Goal: Contribute content: Contribute content

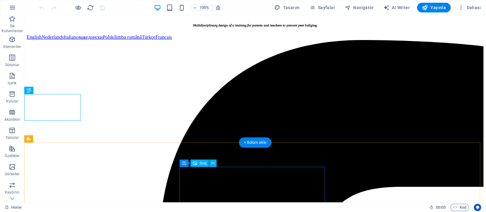
scroll to position [109, 0]
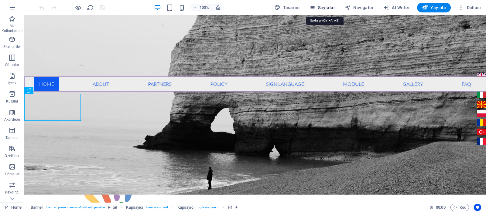
click at [327, 8] on span "Sayfalar" at bounding box center [322, 8] width 26 height 6
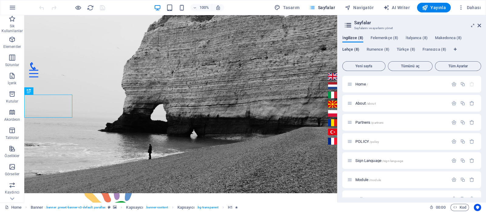
click at [351, 48] on span "Lehçe (8)" at bounding box center [350, 50] width 17 height 9
click at [365, 161] on span "Język migowy /jezyk-migowy" at bounding box center [378, 161] width 46 height 5
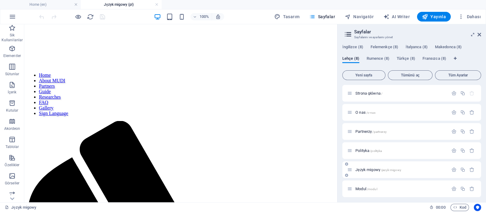
scroll to position [0, 0]
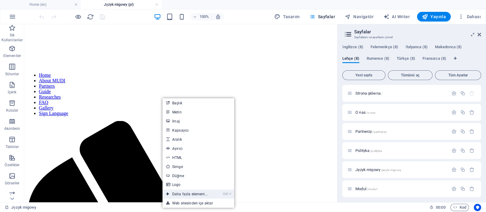
click at [189, 197] on link "Ctrl ⏎ Daha fazla element..." at bounding box center [186, 194] width 49 height 9
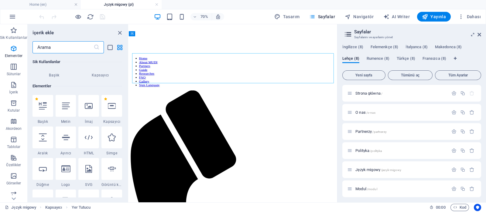
scroll to position [65, 0]
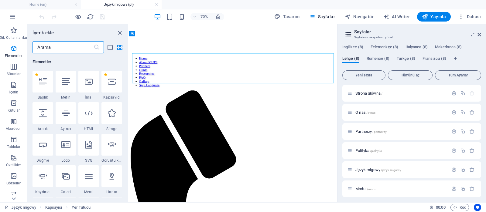
click at [91, 53] on input "text" at bounding box center [62, 47] width 61 height 12
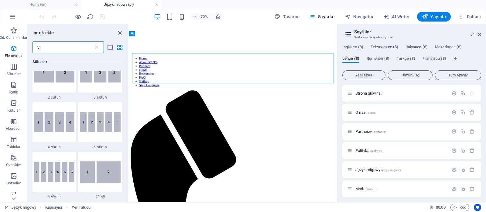
scroll to position [0, 0]
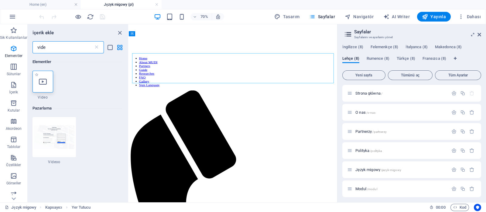
type input "vide"
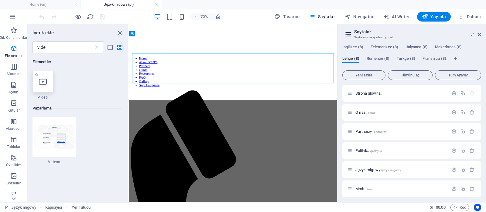
select select "%"
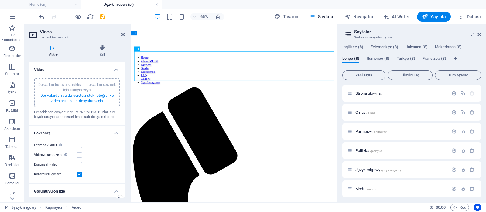
click at [80, 96] on link "Dosyalardan ya da ücretsiz stok fotoğraf ve videolarımızdan dosyalar seçin" at bounding box center [76, 99] width 73 height 10
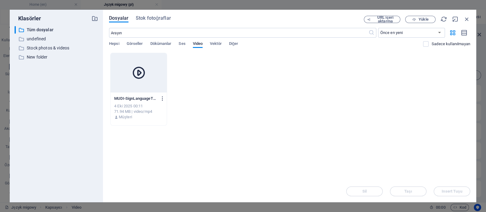
click at [162, 100] on icon "button" at bounding box center [163, 98] width 6 height 5
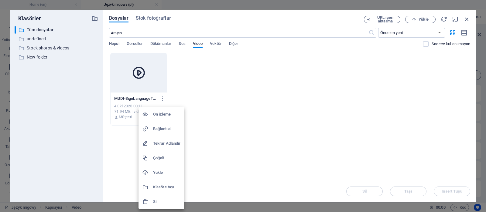
click at [165, 128] on h6 "Bağlantı al" at bounding box center [166, 128] width 27 height 7
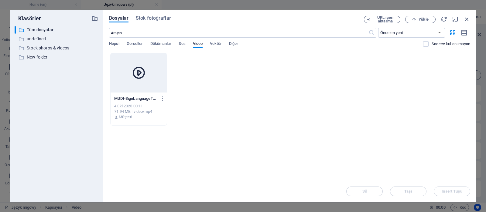
click at [156, 75] on div at bounding box center [139, 72] width 56 height 39
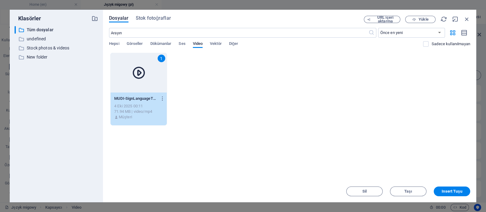
click at [156, 75] on div "1" at bounding box center [139, 72] width 56 height 39
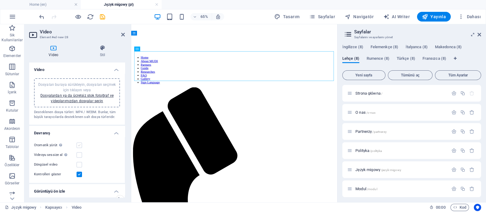
click at [79, 145] on label at bounding box center [79, 145] width 5 height 5
click at [0, 0] on input "Otomatik yürüt Otomatik yürütme sadece sessiz işaretliyse kullanılabilir" at bounding box center [0, 0] width 0 height 0
click at [79, 145] on label at bounding box center [79, 145] width 5 height 5
click at [0, 0] on input "Otomatik yürüt Otomatik yürütme sadece sessiz işaretliyse kullanılabilir" at bounding box center [0, 0] width 0 height 0
click at [79, 155] on label at bounding box center [79, 154] width 5 height 5
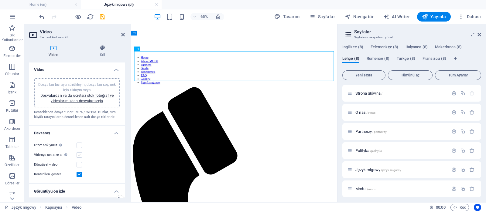
click at [0, 0] on input "Videoyu sessize al Sessiz işaretliyse otomatik yürütme kullanılabilir" at bounding box center [0, 0] width 0 height 0
click at [79, 145] on label at bounding box center [79, 145] width 5 height 5
click at [0, 0] on input "Otomatik yürüt Otomatik yürütme sadece sessiz işaretliyse kullanılabilir" at bounding box center [0, 0] width 0 height 0
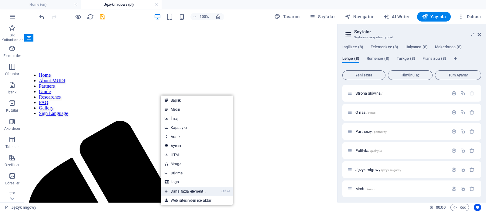
click at [180, 190] on link "Ctrl ⏎ Daha fazla element..." at bounding box center [185, 191] width 49 height 9
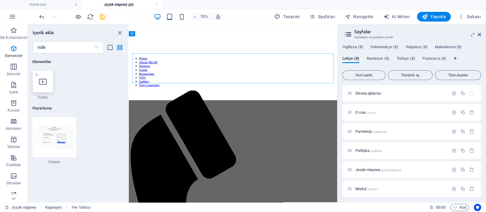
select select "%"
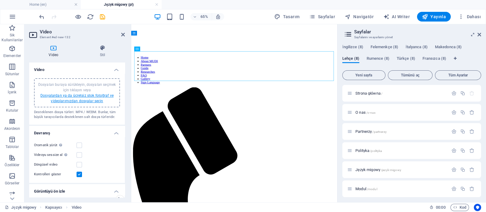
click at [79, 95] on link "Dosyalardan ya da ücretsiz stok fotoğraf ve videolarımızdan dosyalar seçin" at bounding box center [76, 99] width 73 height 10
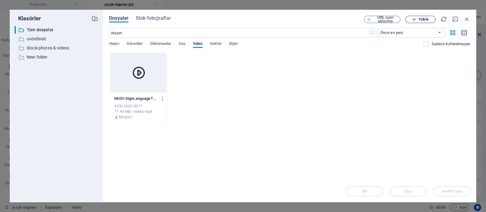
click at [417, 19] on span "Yükle" at bounding box center [420, 20] width 25 height 4
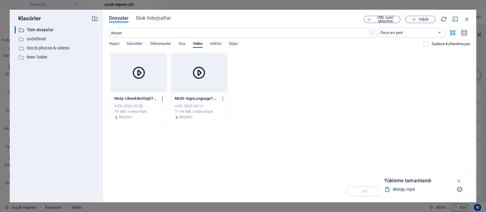
click at [162, 97] on icon "button" at bounding box center [163, 98] width 6 height 5
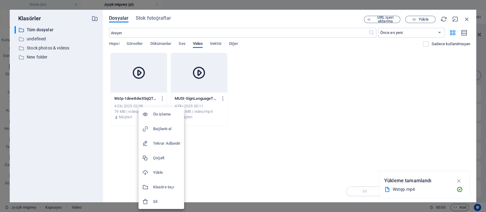
click at [169, 128] on h6 "Bağlantı al" at bounding box center [166, 128] width 27 height 7
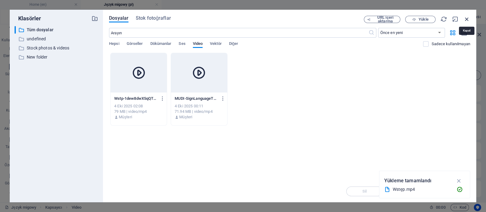
click at [467, 19] on icon "button" at bounding box center [466, 19] width 7 height 7
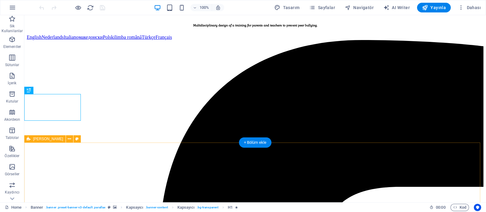
scroll to position [109, 0]
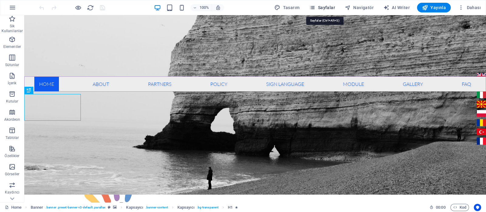
click at [328, 7] on span "Sayfalar" at bounding box center [322, 8] width 26 height 6
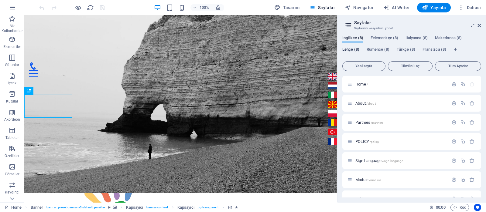
click at [352, 50] on span "Lehçe (8)" at bounding box center [350, 50] width 17 height 9
click at [370, 160] on span "Język migowy /jezyk-migowy" at bounding box center [378, 161] width 46 height 5
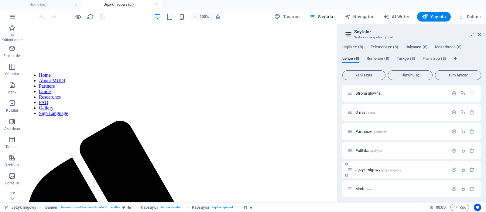
scroll to position [0, 0]
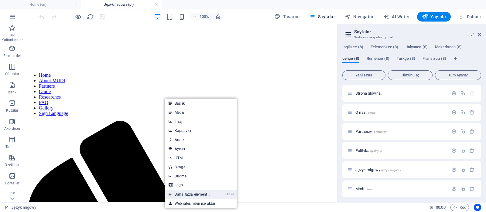
click at [183, 197] on link "Ctrl ⏎ Daha fazla element..." at bounding box center [189, 194] width 49 height 9
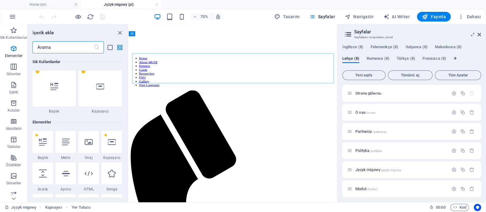
scroll to position [65, 0]
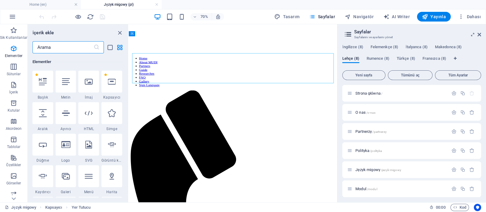
click at [84, 51] on input "text" at bounding box center [62, 47] width 61 height 12
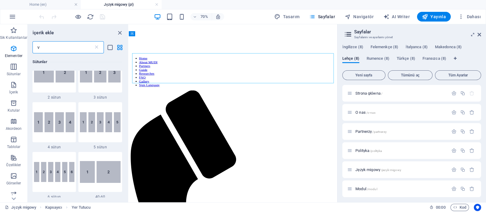
scroll to position [0, 0]
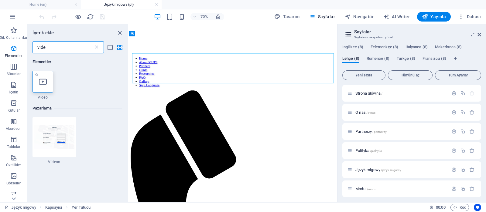
type input "vide"
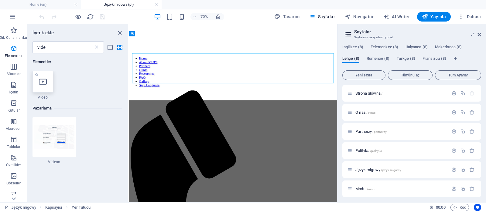
select select "%"
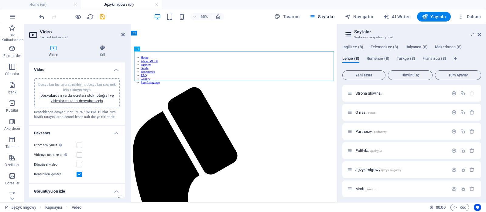
click at [80, 98] on div "Dosyaları buraya sürükleyin, dosyaları seçmek için tıklayın veya Dosyalardan ya…" at bounding box center [77, 93] width 79 height 22
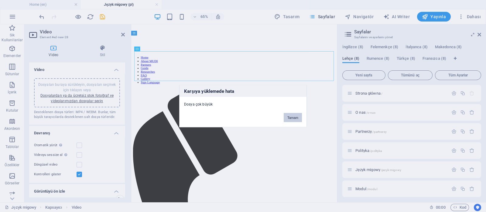
click at [290, 116] on button "Tamam" at bounding box center [293, 117] width 18 height 9
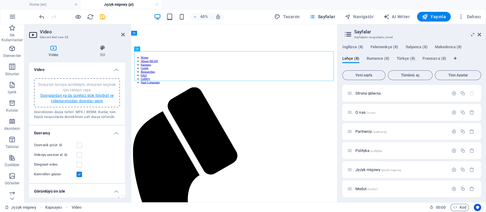
click at [81, 96] on link "Dosyalardan ya da ücretsiz stok fotoğraf ve videolarımızdan dosyalar seçin" at bounding box center [76, 99] width 73 height 10
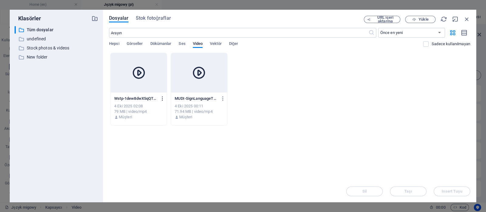
click at [161, 99] on icon "button" at bounding box center [163, 98] width 6 height 5
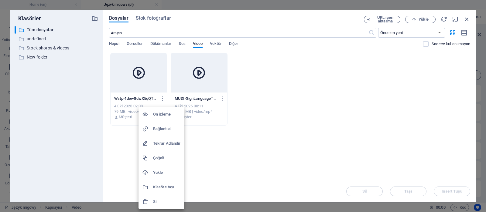
click at [159, 201] on h6 "Sil" at bounding box center [166, 201] width 27 height 7
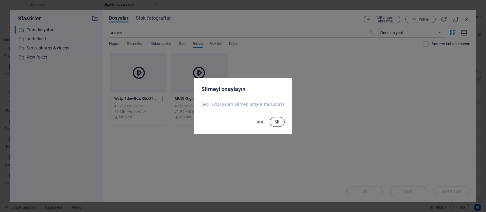
click at [277, 120] on span "Sil" at bounding box center [277, 122] width 5 height 5
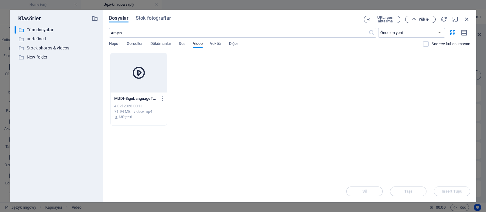
click at [427, 20] on span "Yükle" at bounding box center [424, 20] width 10 height 4
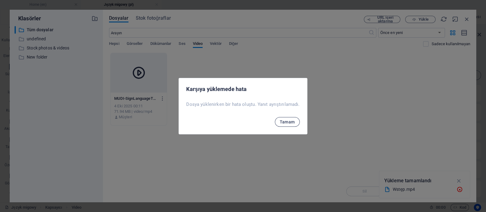
click at [285, 122] on span "Tamam" at bounding box center [287, 122] width 15 height 5
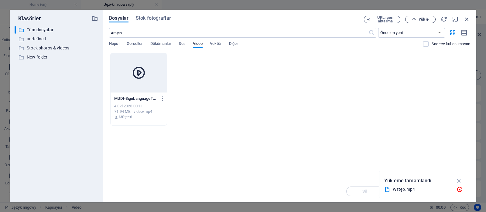
click at [418, 21] on span "Yükle" at bounding box center [420, 20] width 25 height 4
click at [459, 180] on icon "button" at bounding box center [459, 182] width 6 height 6
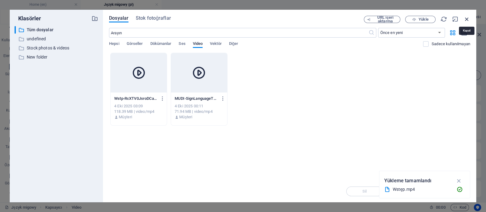
click at [466, 20] on icon "button" at bounding box center [466, 19] width 7 height 7
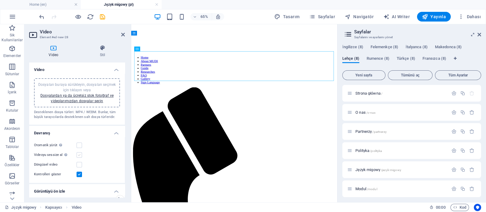
click at [79, 152] on label at bounding box center [79, 154] width 5 height 5
click at [0, 0] on input "Videoyu sessize al Sessiz işaretliyse otomatik yürütme kullanılabilir" at bounding box center [0, 0] width 0 height 0
click at [80, 145] on label at bounding box center [79, 145] width 5 height 5
click at [0, 0] on input "Otomatik yürüt Otomatik yürütme sadece sessiz işaretliyse kullanılabilir" at bounding box center [0, 0] width 0 height 0
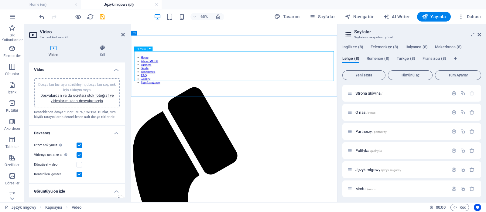
click at [115, 189] on h4 "Görüntüyü ön izle" at bounding box center [77, 189] width 96 height 11
drag, startPoint x: 123, startPoint y: 141, endPoint x: 126, endPoint y: 166, distance: 24.7
click at [126, 166] on div "Video Stil Video Dosyaları buraya sürükleyin, dosyaları seçmek için tıklayın ve…" at bounding box center [76, 121] width 105 height 162
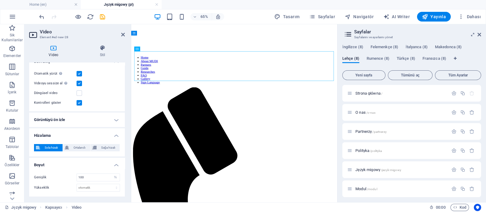
scroll to position [71, 0]
click at [56, 119] on h4 "Görüntüyü ön izle" at bounding box center [77, 120] width 96 height 15
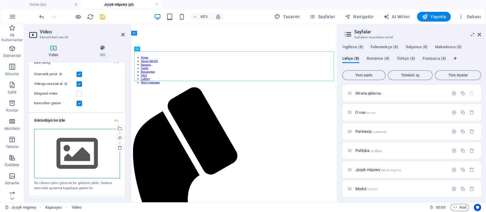
click at [77, 157] on div "Dosyaları buraya sürükleyin, dosyaları seçmek için tıklayın veya Dosyalardan ya…" at bounding box center [77, 154] width 86 height 50
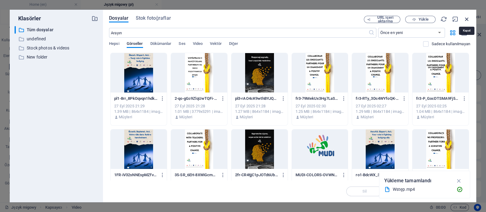
click at [467, 19] on icon "button" at bounding box center [466, 19] width 7 height 7
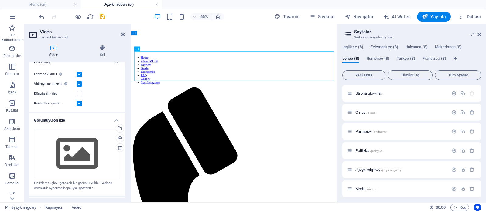
drag, startPoint x: 124, startPoint y: 128, endPoint x: 125, endPoint y: 113, distance: 15.2
click at [125, 113] on div "Video Stil Video Dosyaları buraya sürükleyin, dosyaları seçmek için tıklayın ve…" at bounding box center [76, 121] width 105 height 162
drag, startPoint x: 123, startPoint y: 114, endPoint x: 122, endPoint y: 64, distance: 49.8
click at [122, 64] on ul "Video Dosyaları buraya sürükleyin, dosyaları seçmek için tıklayın veya Dosyalar…" at bounding box center [77, 136] width 96 height 290
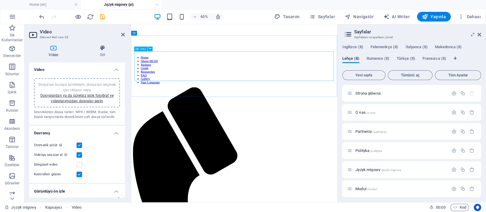
click at [123, 33] on icon at bounding box center [123, 34] width 4 height 5
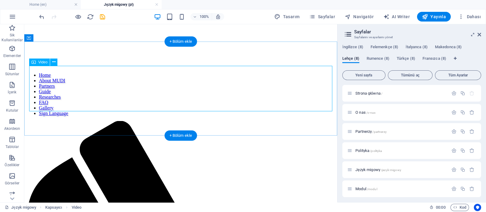
click at [55, 62] on icon at bounding box center [53, 62] width 3 height 6
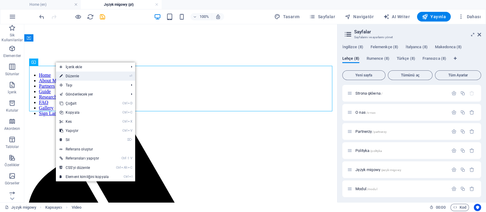
click at [79, 76] on link "⏎ Düzenle" at bounding box center [84, 76] width 56 height 9
select select "%"
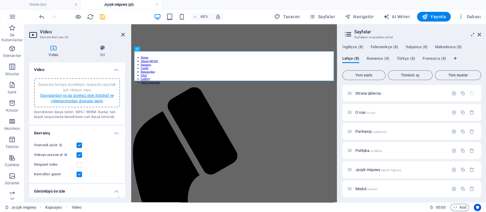
click at [81, 96] on link "Dosyalardan ya da ücretsiz stok fotoğraf ve videolarımızdan dosyalar seçin" at bounding box center [76, 99] width 73 height 10
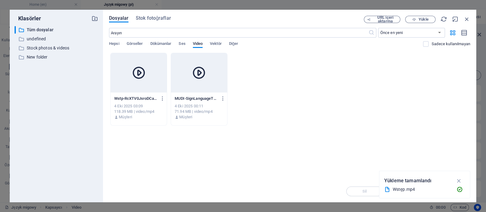
click at [140, 79] on icon at bounding box center [139, 73] width 15 height 15
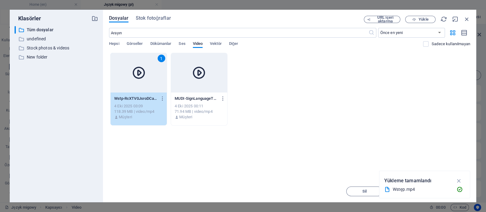
click at [140, 79] on icon at bounding box center [139, 73] width 15 height 15
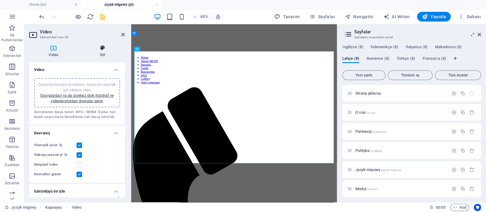
click at [103, 49] on icon at bounding box center [102, 48] width 44 height 6
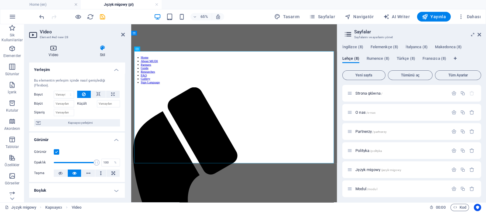
click at [55, 49] on icon at bounding box center [53, 48] width 49 height 6
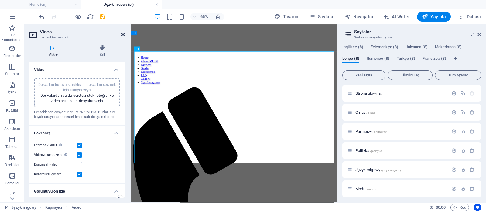
click at [122, 34] on icon at bounding box center [123, 34] width 4 height 5
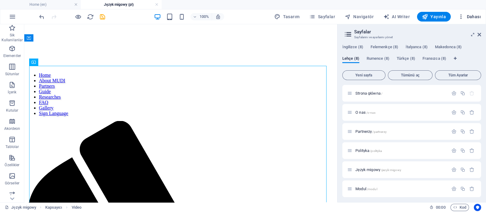
click at [470, 17] on span "Dahası" at bounding box center [469, 17] width 23 height 6
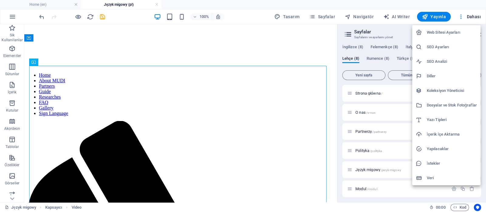
click at [439, 105] on h6 "Dosyalar ve Stok Fotoğraflar" at bounding box center [452, 105] width 50 height 7
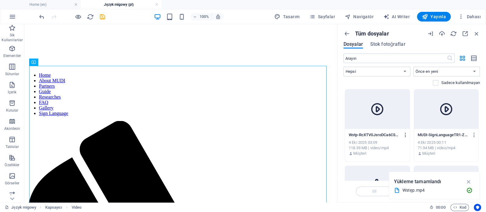
click at [406, 135] on icon "button" at bounding box center [406, 134] width 6 height 5
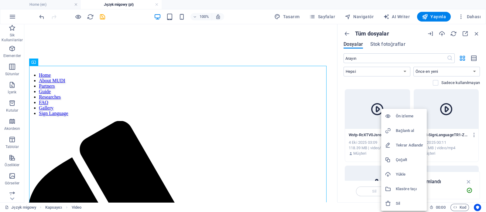
click at [406, 132] on h6 "Bağlantı al" at bounding box center [409, 130] width 27 height 7
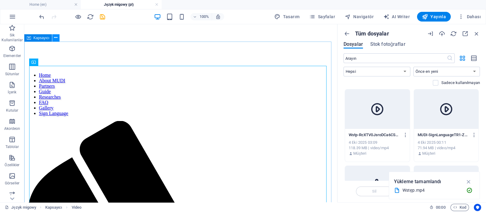
click at [56, 39] on icon at bounding box center [55, 38] width 3 height 6
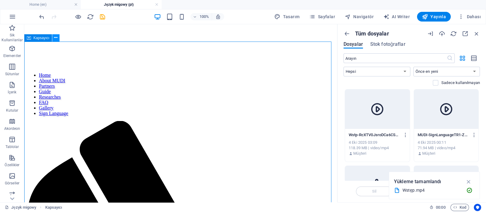
click at [57, 39] on icon at bounding box center [55, 38] width 3 height 6
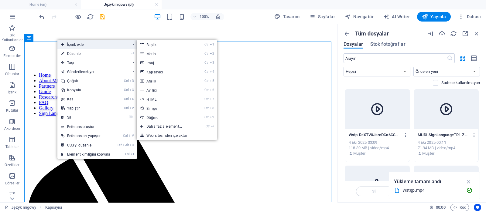
click at [72, 45] on span "İçerik ekle" at bounding box center [92, 44] width 70 height 9
click at [169, 130] on link "Ctrl ⏎ Daha fazla element..." at bounding box center [165, 126] width 57 height 9
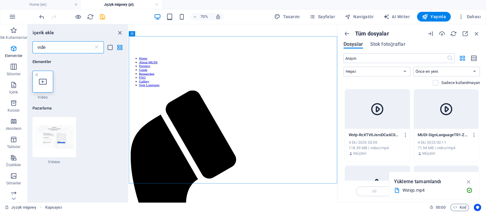
click at [48, 78] on div at bounding box center [42, 82] width 21 height 22
select select "%"
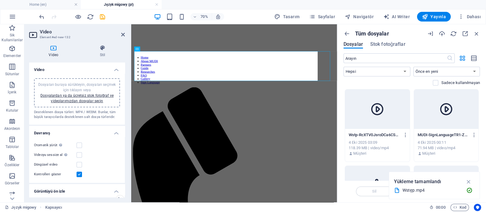
click at [48, 78] on div "Video Element #ed-new-132 Video Stil Video Dosyaları buraya sürükleyin, dosyala…" at bounding box center [180, 113] width 313 height 178
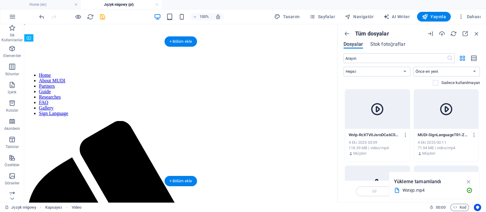
drag, startPoint x: 146, startPoint y: 183, endPoint x: 210, endPoint y: 82, distance: 119.6
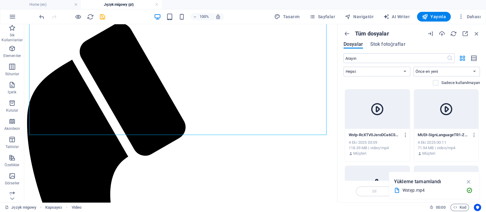
scroll to position [100, 0]
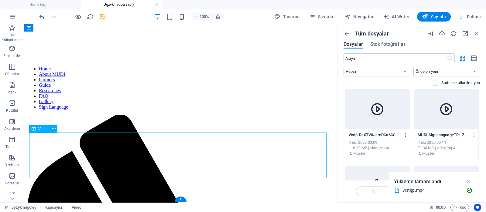
select select "%"
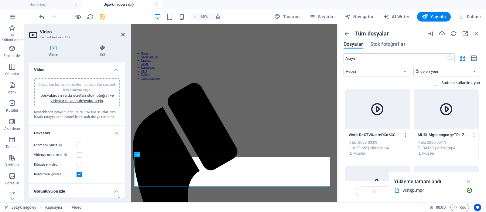
click at [79, 98] on div "Dosyaları buraya sürükleyin, dosyaları seçmek için tıklayın veya Dosyalardan ya…" at bounding box center [77, 93] width 79 height 22
click at [90, 96] on link "Dosyalardan ya da ücretsiz stok fotoğraf ve videolarımızdan dosyalar seçin" at bounding box center [76, 99] width 73 height 10
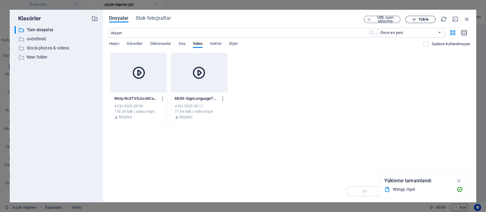
click at [417, 20] on span "Yükle" at bounding box center [420, 20] width 25 height 4
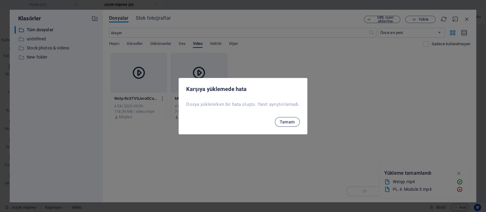
click at [285, 120] on span "Tamam" at bounding box center [287, 122] width 15 height 5
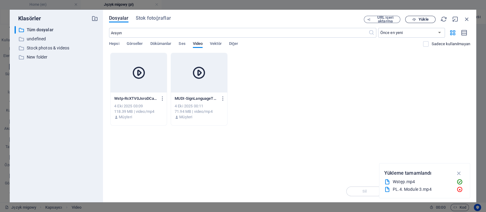
click at [416, 19] on icon "button" at bounding box center [414, 20] width 4 height 4
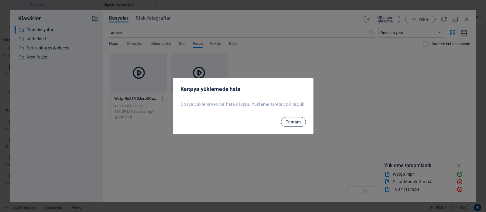
click at [290, 122] on span "Tamam" at bounding box center [293, 122] width 15 height 5
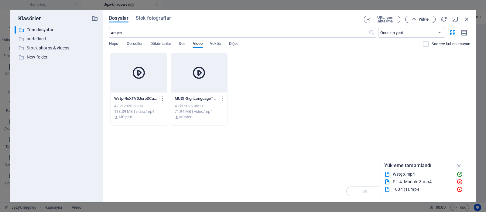
click at [425, 19] on span "Yükle" at bounding box center [424, 20] width 10 height 4
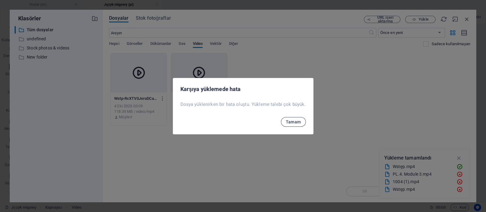
click at [294, 122] on span "Tamam" at bounding box center [293, 122] width 15 height 5
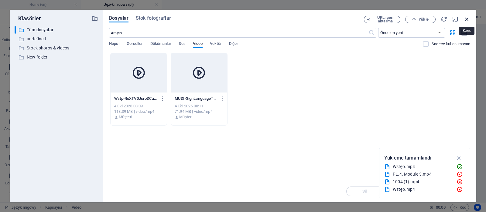
click at [467, 18] on icon "button" at bounding box center [466, 19] width 7 height 7
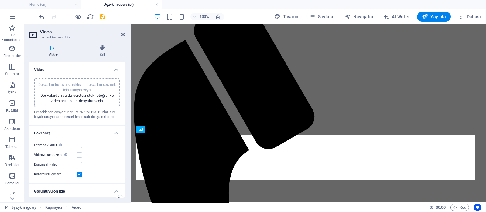
scroll to position [126, 0]
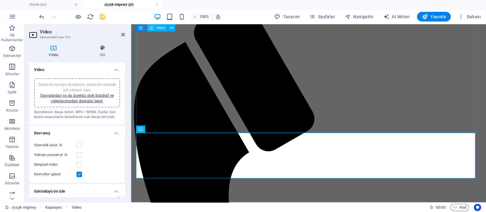
select select "%"
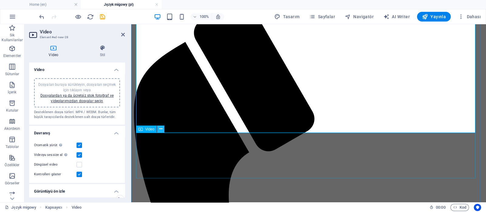
click at [161, 130] on icon at bounding box center [160, 129] width 3 height 6
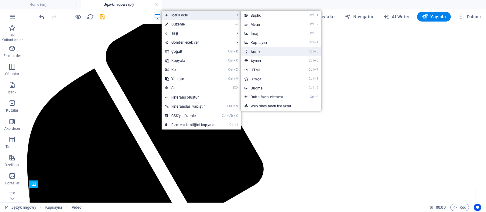
click at [265, 55] on link "Ctrl 5 Aralık" at bounding box center [269, 51] width 57 height 9
select select "px"
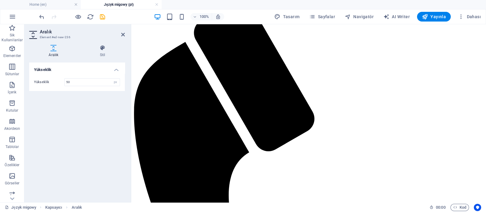
scroll to position [128, 0]
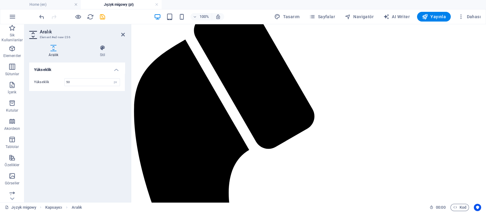
drag, startPoint x: 248, startPoint y: 185, endPoint x: 239, endPoint y: 136, distance: 49.0
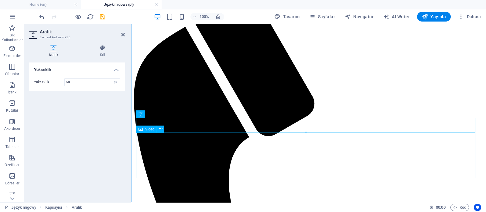
scroll to position [187, 0]
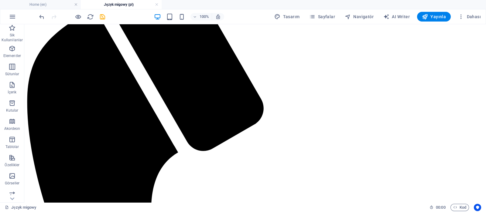
drag, startPoint x: 198, startPoint y: 155, endPoint x: 300, endPoint y: 85, distance: 123.4
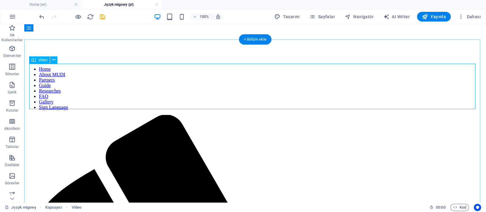
scroll to position [0, 0]
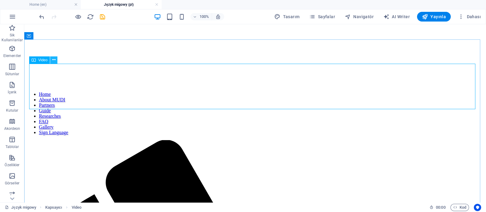
click at [53, 60] on icon at bounding box center [53, 60] width 3 height 6
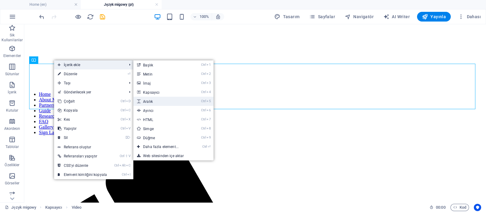
click at [162, 102] on link "Ctrl 5 Aralık" at bounding box center [161, 101] width 57 height 9
select select "px"
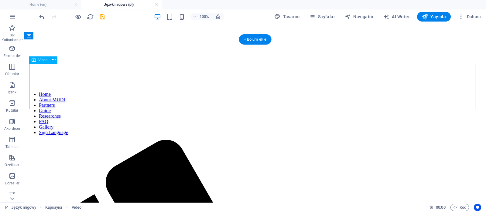
select select "%"
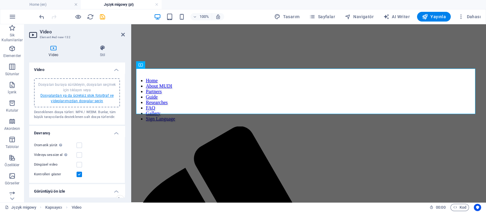
click at [84, 98] on link "Dosyalardan ya da ücretsiz stok fotoğraf ve videolarımızdan dosyalar seçin" at bounding box center [76, 99] width 73 height 10
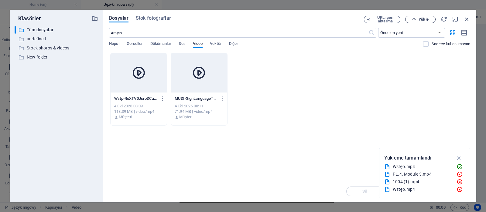
click at [422, 18] on span "Yükle" at bounding box center [424, 20] width 10 height 4
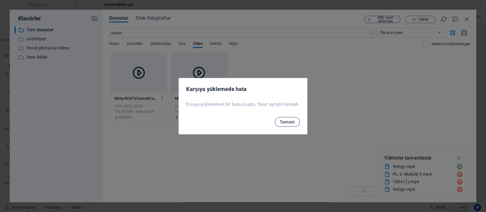
click at [285, 122] on span "Tamam" at bounding box center [287, 122] width 15 height 5
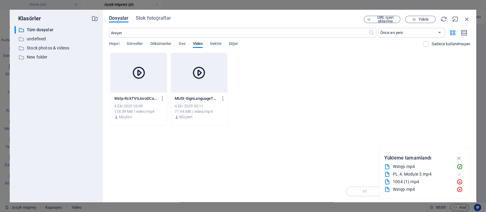
click at [458, 175] on icon "button" at bounding box center [459, 175] width 6 height 6
click at [459, 174] on icon at bounding box center [460, 175] width 6 height 6
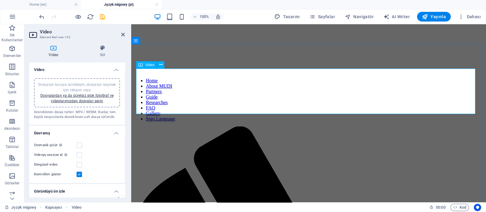
click at [103, 97] on link "Dosyalardan ya da ücretsiz stok fotoğraf ve videolarımızdan dosyalar seçin" at bounding box center [76, 99] width 73 height 10
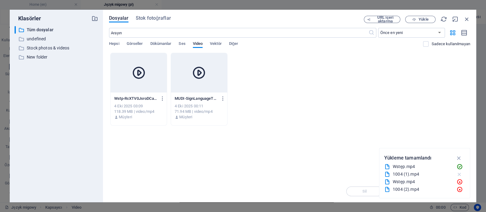
click at [460, 173] on icon "button" at bounding box center [459, 175] width 6 height 6
click at [460, 181] on icon "button" at bounding box center [459, 182] width 6 height 6
click at [460, 189] on icon "button" at bounding box center [459, 190] width 6 height 6
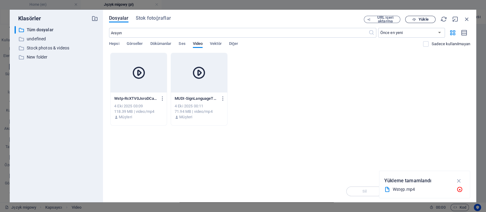
click at [427, 19] on span "Yükle" at bounding box center [424, 20] width 10 height 4
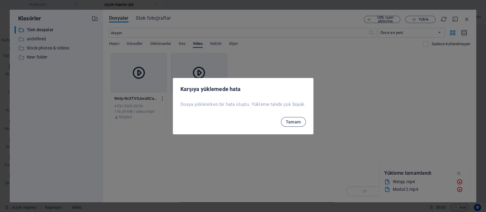
click at [292, 121] on span "Tamam" at bounding box center [293, 122] width 15 height 5
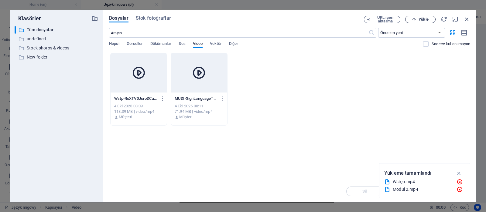
click at [422, 18] on span "Yükle" at bounding box center [424, 20] width 10 height 4
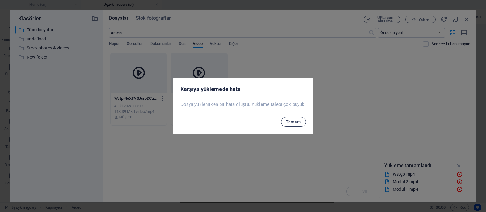
click at [291, 121] on span "Tamam" at bounding box center [293, 122] width 15 height 5
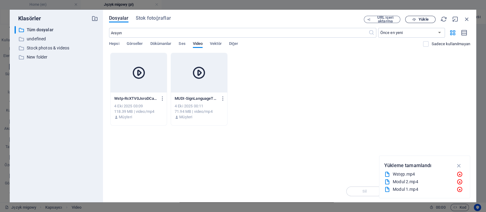
click at [421, 21] on span "Yükle" at bounding box center [424, 20] width 10 height 4
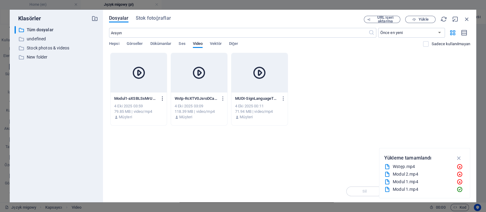
click at [162, 98] on icon "button" at bounding box center [163, 98] width 6 height 5
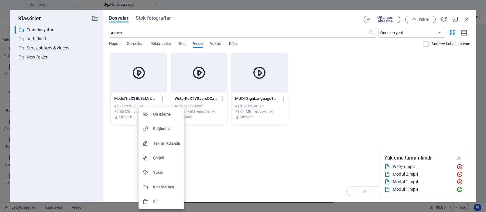
click at [165, 128] on h6 "Bağlantı al" at bounding box center [166, 128] width 27 height 7
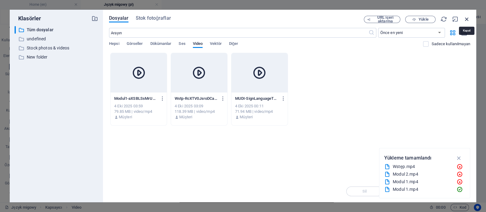
click at [468, 20] on icon "button" at bounding box center [466, 19] width 7 height 7
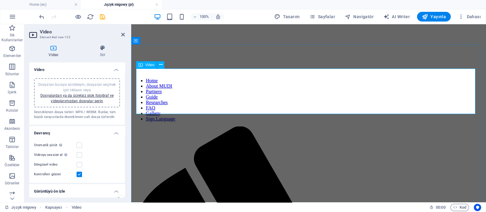
click at [98, 98] on div "Dosyaları buraya sürükleyin, dosyaları seçmek için tıklayın veya Dosyalardan ya…" at bounding box center [77, 93] width 79 height 22
click at [94, 95] on link "Dosyalardan ya da ücretsiz stok fotoğraf ve videolarımızdan dosyalar seçin" at bounding box center [76, 99] width 73 height 10
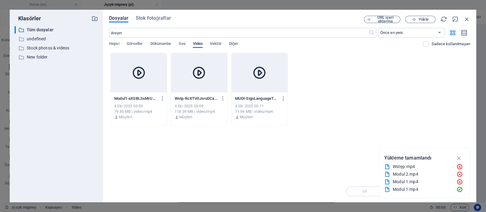
click at [152, 74] on div at bounding box center [139, 72] width 56 height 39
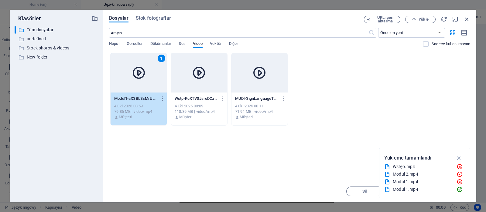
click at [152, 74] on div "1" at bounding box center [139, 72] width 56 height 39
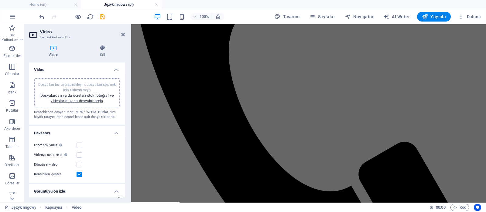
scroll to position [267, 0]
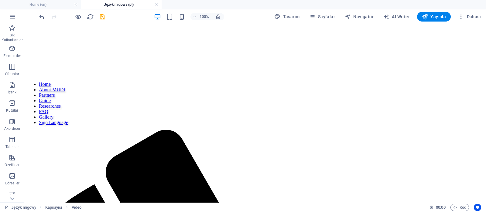
scroll to position [0, 0]
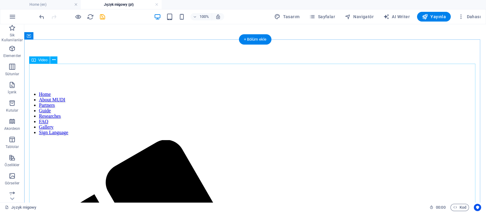
select select "%"
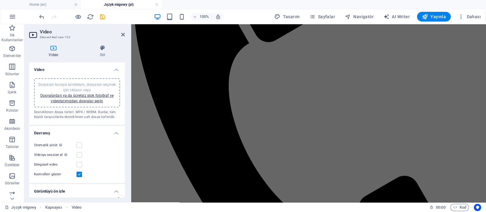
scroll to position [243, 0]
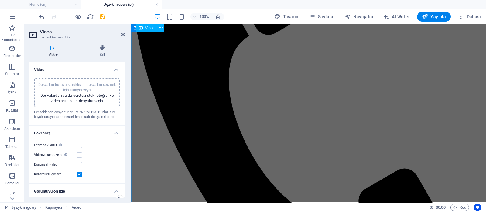
select select "%"
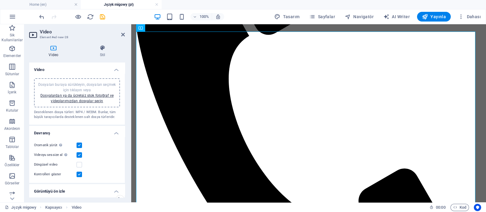
click at [80, 144] on label at bounding box center [79, 145] width 5 height 5
click at [0, 0] on input "Otomatik yürüt Otomatik yürütme sadece sessiz işaretliyse kullanılabilir" at bounding box center [0, 0] width 0 height 0
click at [80, 153] on label at bounding box center [79, 154] width 5 height 5
click at [0, 0] on input "Videoyu sessize al Sessiz işaretliyse otomatik yürütme kullanılabilir" at bounding box center [0, 0] width 0 height 0
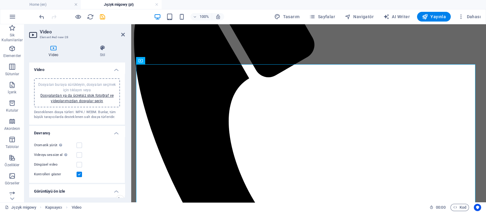
scroll to position [241, 0]
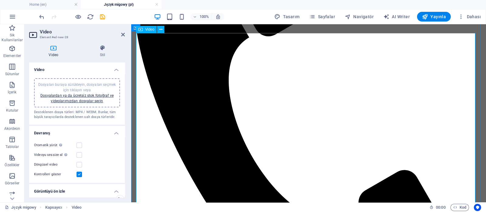
click at [82, 94] on link "Dosyalardan ya da ücretsiz stok fotoğraf ve videolarımızdan dosyalar seçin" at bounding box center [76, 99] width 73 height 10
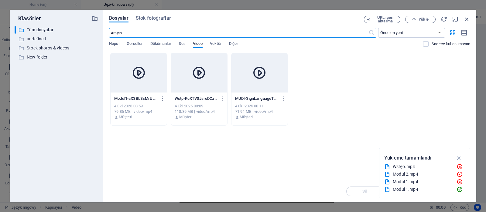
scroll to position [161, 0]
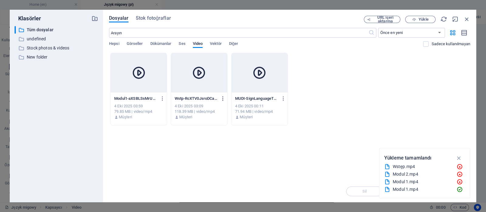
click at [224, 98] on icon "button" at bounding box center [223, 98] width 6 height 5
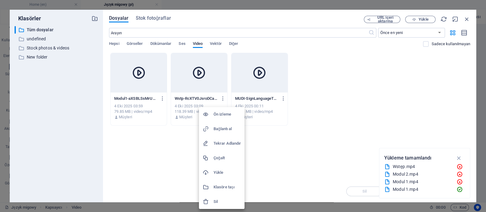
click at [225, 127] on h6 "Bağlantı al" at bounding box center [227, 128] width 27 height 7
